Goal: Obtain resource: Download file/media

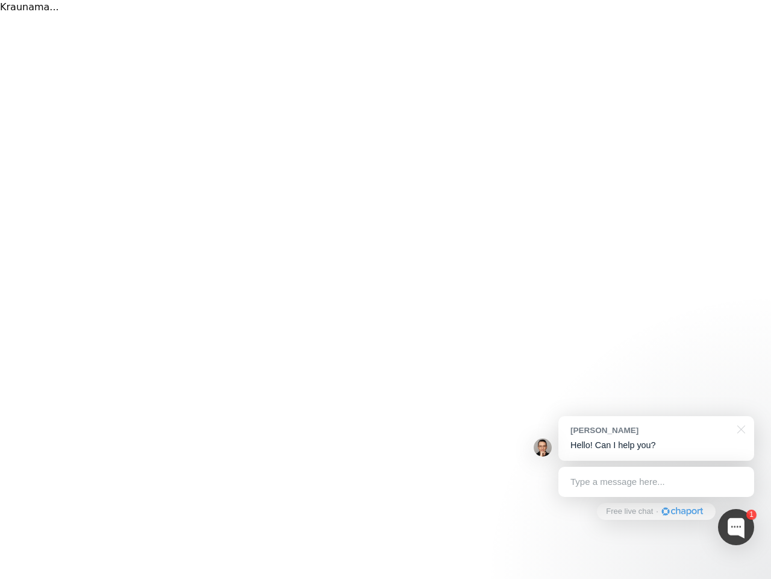
click at [386, 289] on div "Kraunama..." at bounding box center [385, 289] width 771 height 579
click at [736, 527] on div at bounding box center [736, 527] width 36 height 36
click at [656, 438] on div "[PERSON_NAME] Hello! Can I help you?" at bounding box center [657, 438] width 196 height 45
click at [739, 428] on div at bounding box center [642, 308] width 226 height 402
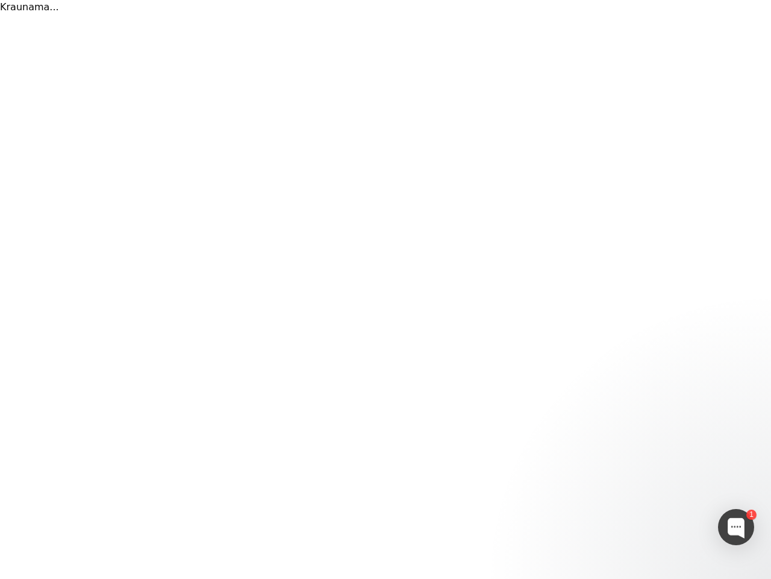
click at [656, 482] on div at bounding box center [642, 308] width 226 height 402
